Goal: Task Accomplishment & Management: Manage account settings

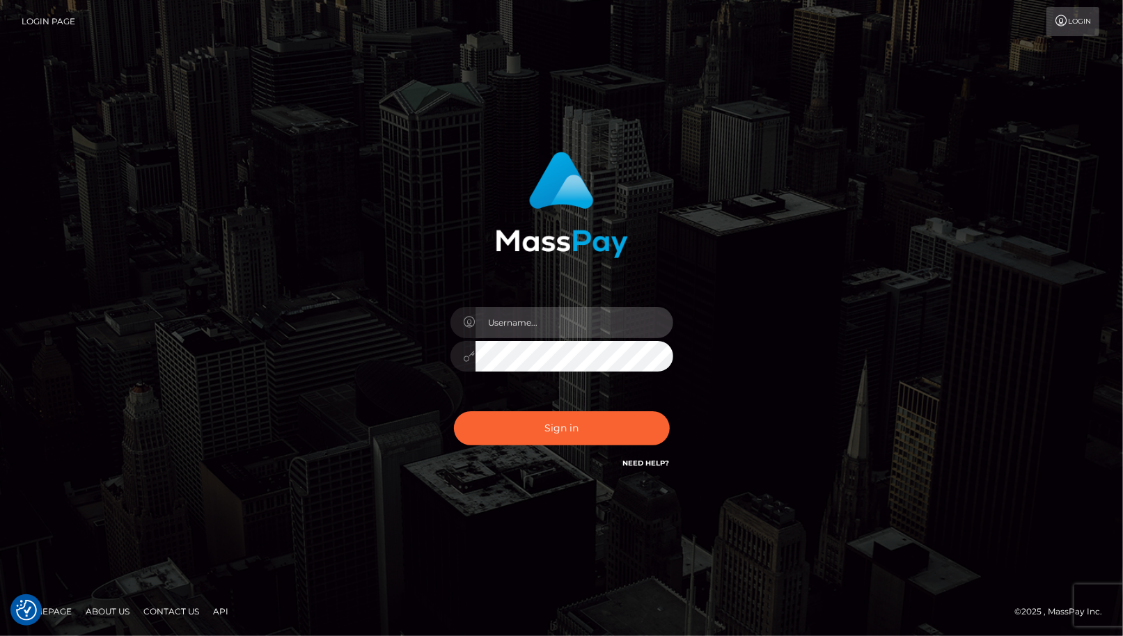
type input "cheli"
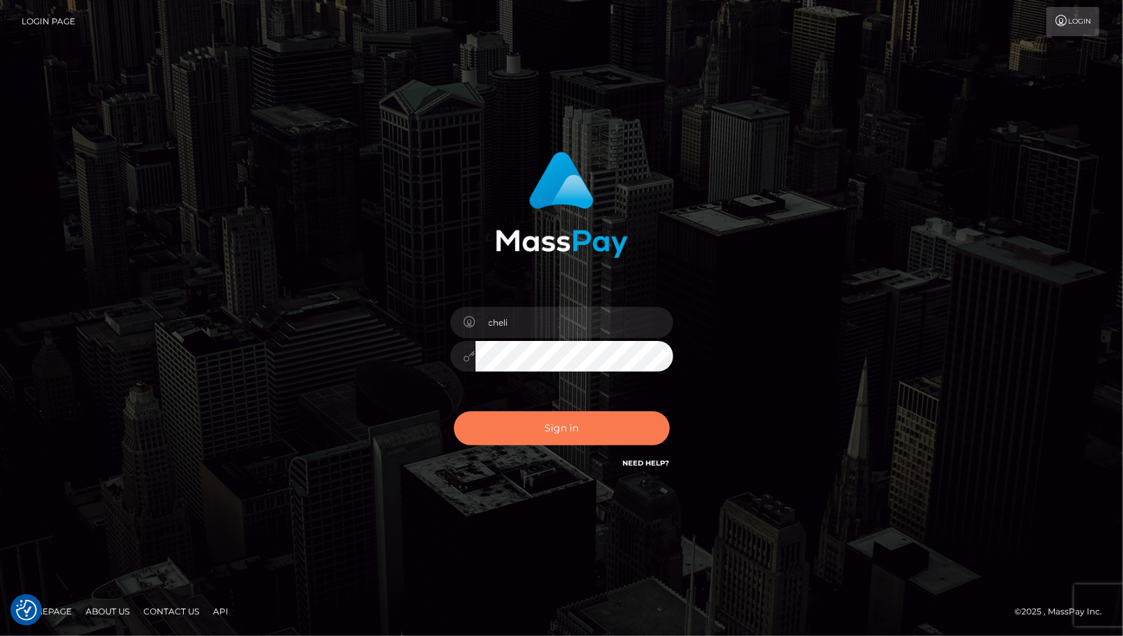
click at [503, 437] on button "Sign in" at bounding box center [562, 429] width 216 height 34
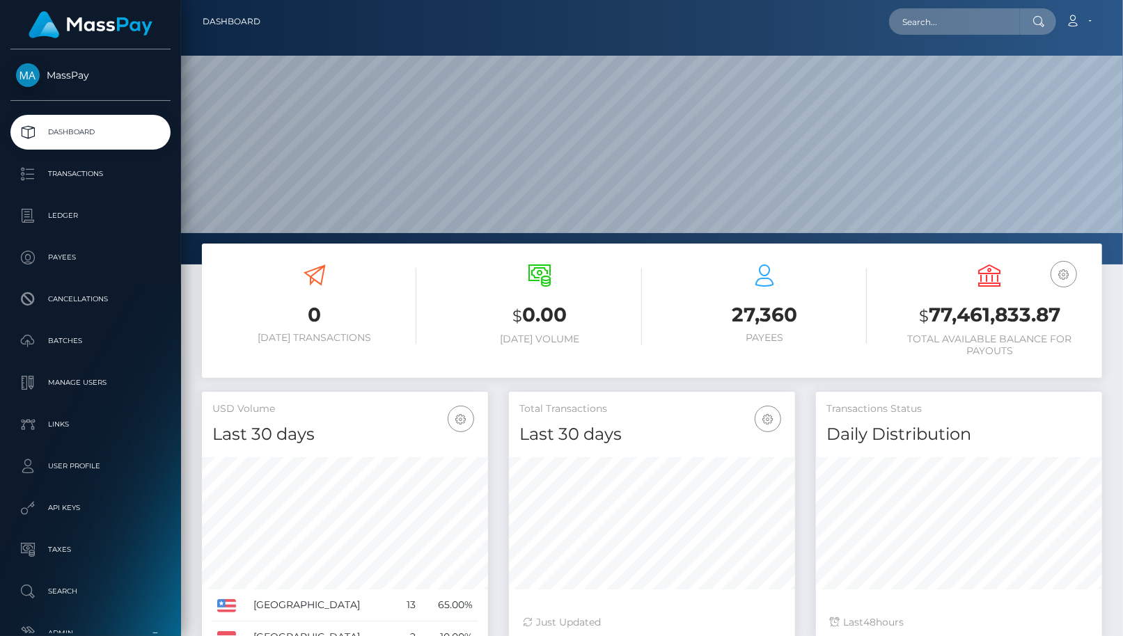
scroll to position [247, 286]
